Goal: Find specific page/section: Find specific page/section

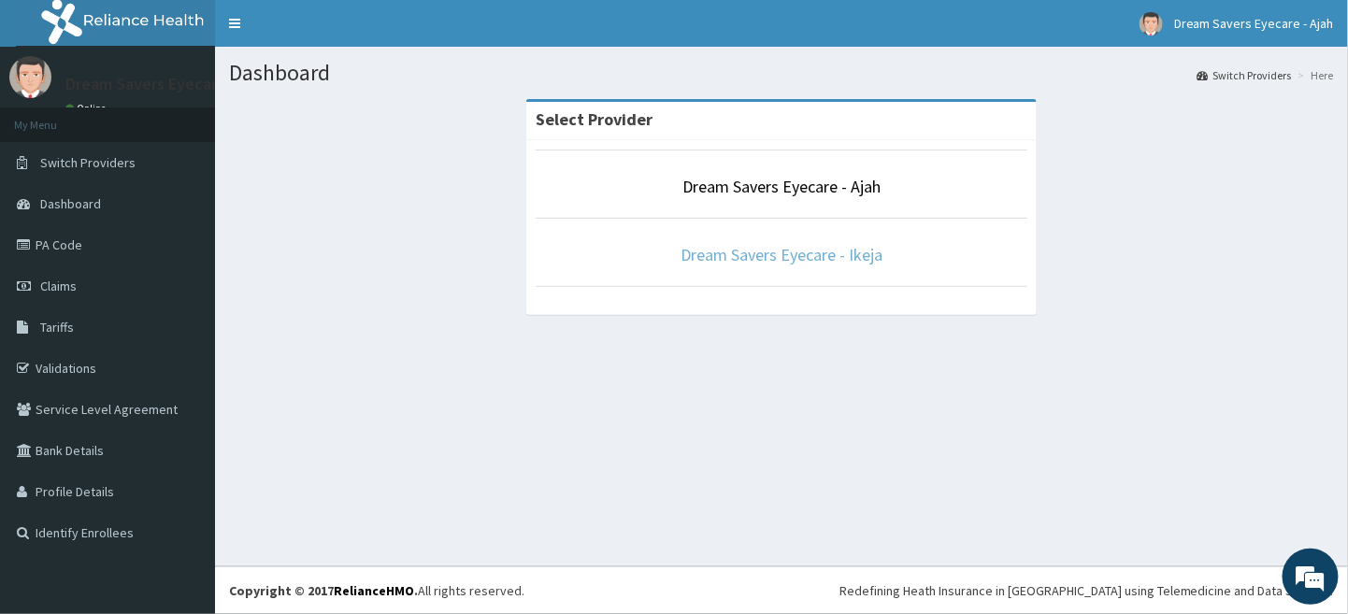
click at [833, 262] on link "Dream Savers Eyecare - Ikeja" at bounding box center [782, 255] width 202 height 22
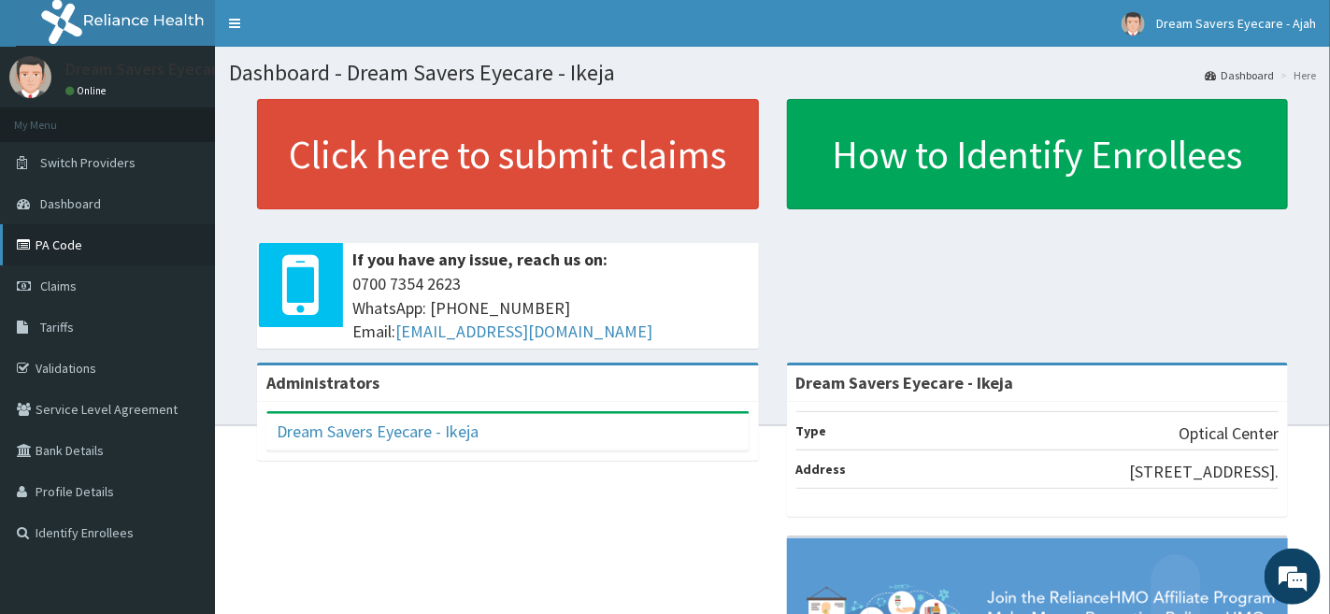
click at [142, 242] on link "PA Code" at bounding box center [107, 244] width 215 height 41
